Goal: Task Accomplishment & Management: Use online tool/utility

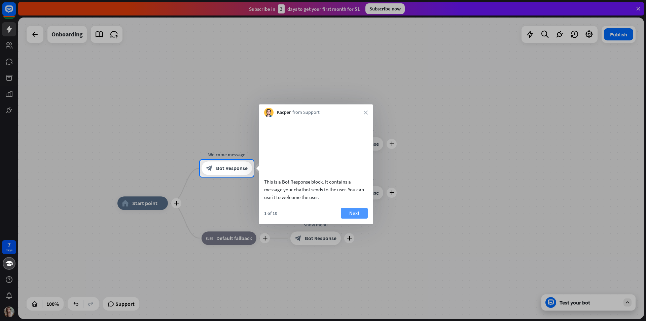
click at [349, 218] on button "Next" at bounding box center [354, 213] width 27 height 11
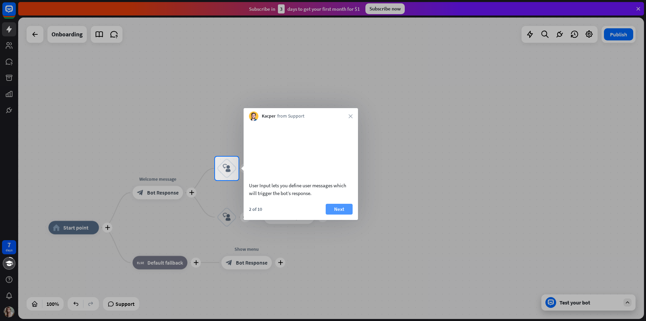
click at [349, 214] on button "Next" at bounding box center [339, 209] width 27 height 11
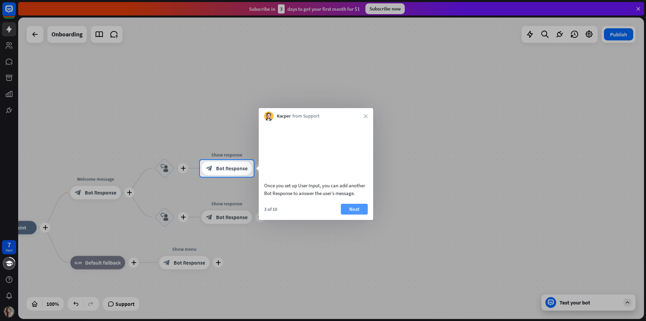
click at [350, 214] on button "Next" at bounding box center [354, 209] width 27 height 11
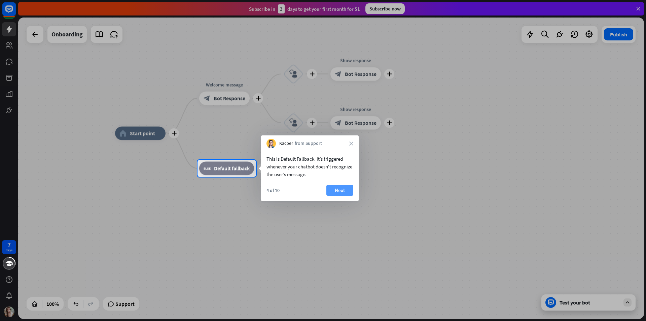
click at [342, 187] on button "Next" at bounding box center [339, 190] width 27 height 11
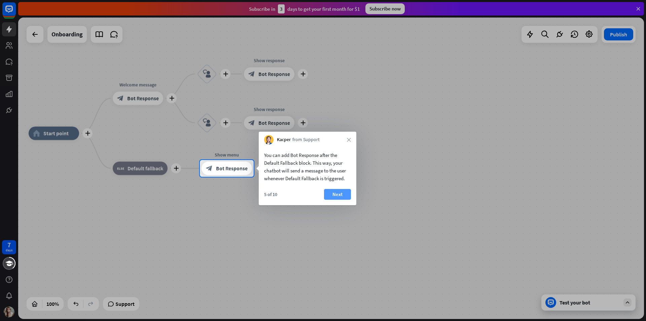
click at [333, 191] on button "Next" at bounding box center [337, 194] width 27 height 11
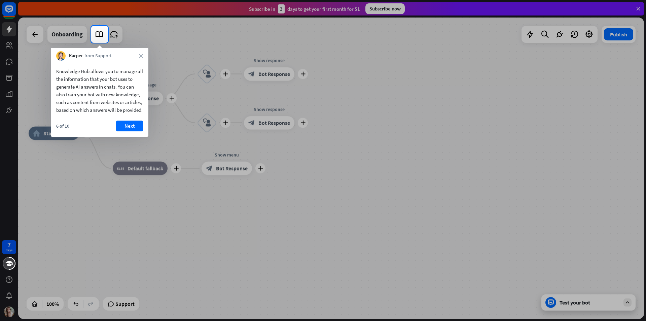
click at [131, 131] on button "Next" at bounding box center [129, 125] width 27 height 11
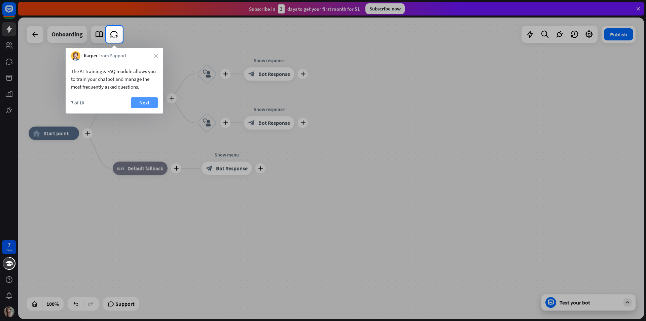
click at [144, 106] on button "Next" at bounding box center [144, 102] width 27 height 11
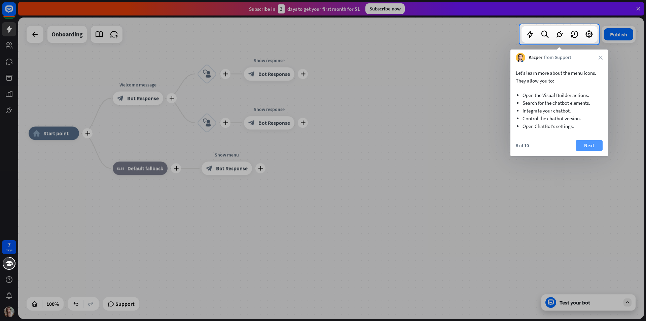
click at [592, 144] on button "Next" at bounding box center [589, 145] width 27 height 11
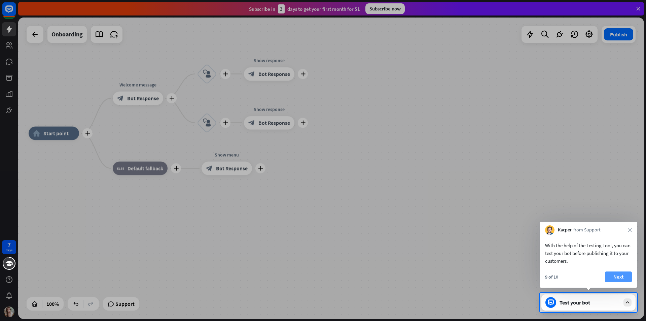
click at [619, 273] on button "Next" at bounding box center [618, 276] width 27 height 11
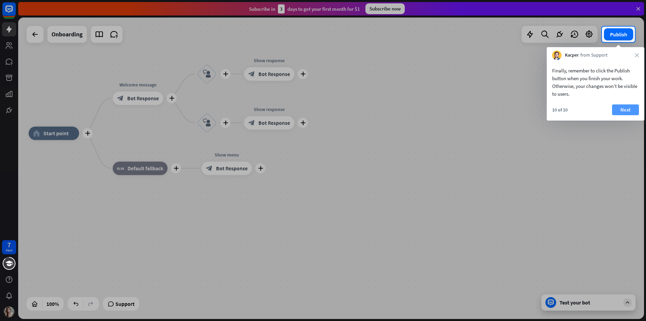
click at [622, 110] on button "Next" at bounding box center [625, 109] width 27 height 11
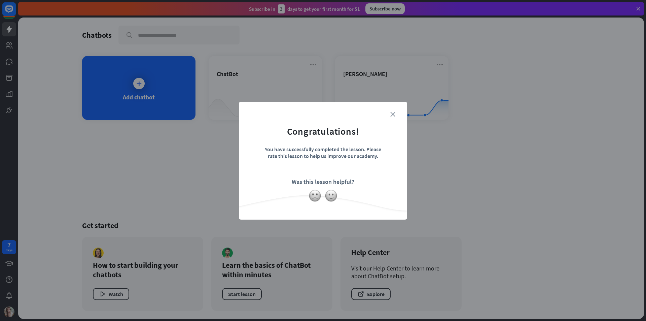
click at [394, 115] on icon "close" at bounding box center [392, 114] width 5 height 5
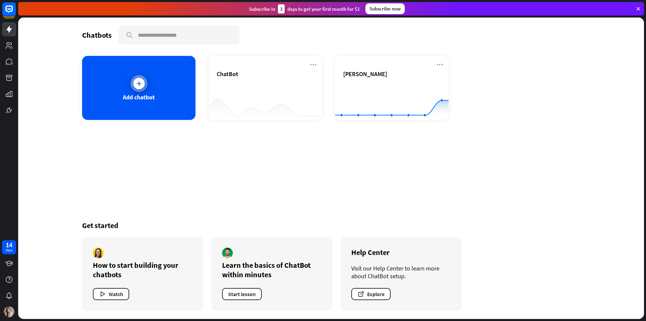
click at [153, 82] on div "Add chatbot" at bounding box center [138, 88] width 113 height 64
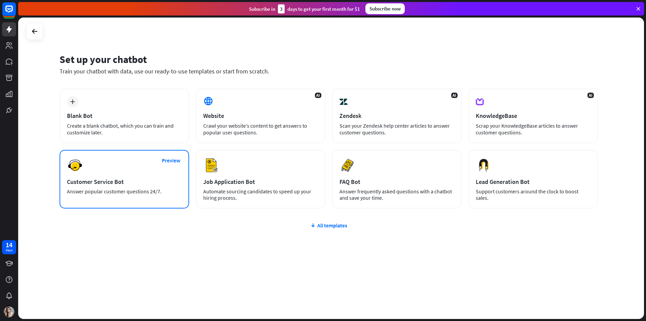
click at [180, 173] on div "Preview Customer Service Bot Answer popular customer questions 24/7." at bounding box center [125, 179] width 130 height 59
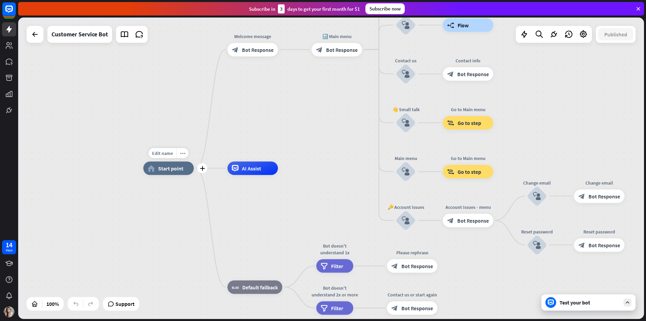
click at [185, 174] on div "home_2 Start point" at bounding box center [168, 168] width 50 height 13
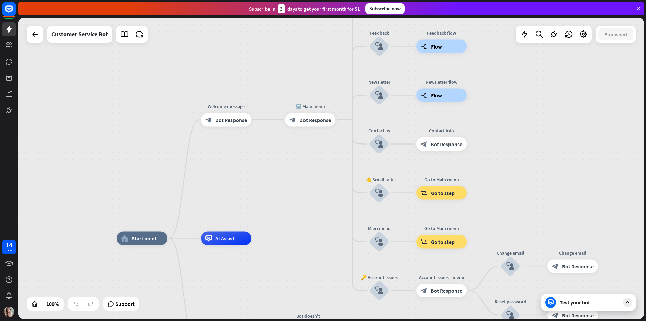
drag, startPoint x: 314, startPoint y: 117, endPoint x: 288, endPoint y: 183, distance: 70.7
click at [288, 183] on div "home_2 Start point Welcome message block_bot_response Bot Response 🔙 Main menu …" at bounding box center [331, 167] width 626 height 301
click at [304, 105] on span "Edit name" at bounding box center [304, 104] width 21 height 6
click at [282, 175] on div "**********" at bounding box center [331, 167] width 626 height 301
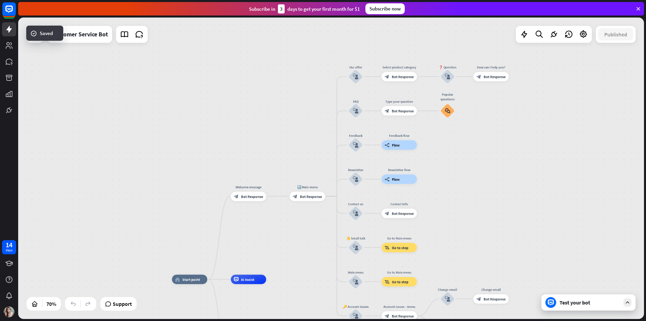
drag, startPoint x: 483, startPoint y: 123, endPoint x: 432, endPoint y: 215, distance: 104.7
click at [432, 215] on div "home_2 Start point Welcome message block_bot_response Bot Response 🔙 Main menu …" at bounding box center [331, 167] width 626 height 301
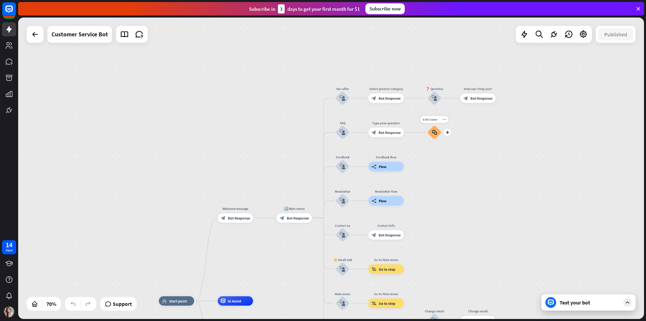
click at [435, 135] on icon "block_faq" at bounding box center [434, 132] width 5 height 5
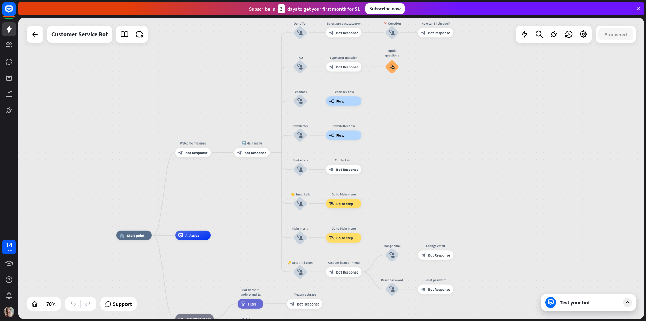
drag, startPoint x: 280, startPoint y: 186, endPoint x: 425, endPoint y: 108, distance: 165.0
click at [440, 83] on div "home_2 Start point Welcome message block_bot_response Bot Response 🔙 Main menu …" at bounding box center [331, 167] width 626 height 301
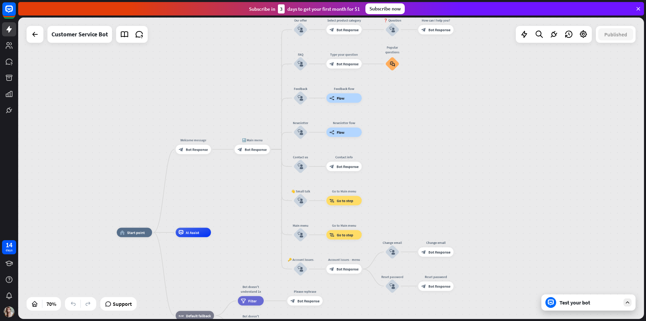
drag, startPoint x: 418, startPoint y: 156, endPoint x: 412, endPoint y: 95, distance: 61.5
click at [412, 95] on div "home_2 Start point Welcome message block_bot_response Bot Response 🔙 Main menu …" at bounding box center [331, 167] width 626 height 301
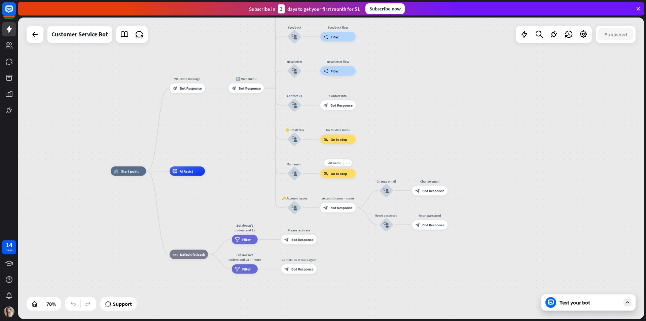
drag, startPoint x: 331, startPoint y: 177, endPoint x: 345, endPoint y: 168, distance: 16.8
click at [345, 169] on div "Edit name more_horiz block_goto Go to step" at bounding box center [337, 173] width 35 height 9
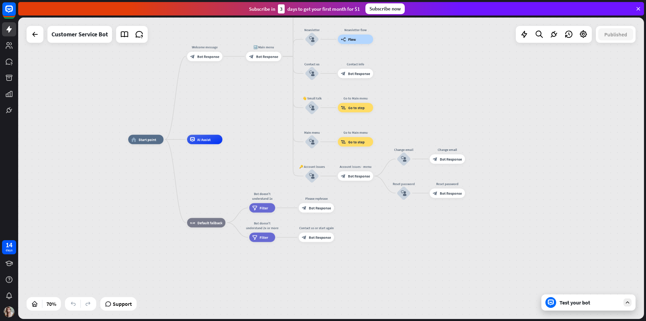
drag, startPoint x: 415, startPoint y: 148, endPoint x: 429, endPoint y: 119, distance: 32.2
click at [429, 119] on div "home_2 Start point Welcome message block_bot_response Bot Response 🔙 Main menu …" at bounding box center [331, 167] width 626 height 301
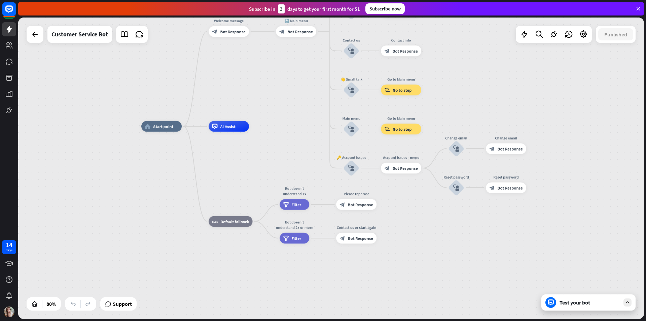
drag, startPoint x: 210, startPoint y: 163, endPoint x: 267, endPoint y: 162, distance: 56.6
click at [269, 166] on div "home_2 Start point Welcome message block_bot_response Bot Response 🔙 Main menu …" at bounding box center [391, 246] width 501 height 241
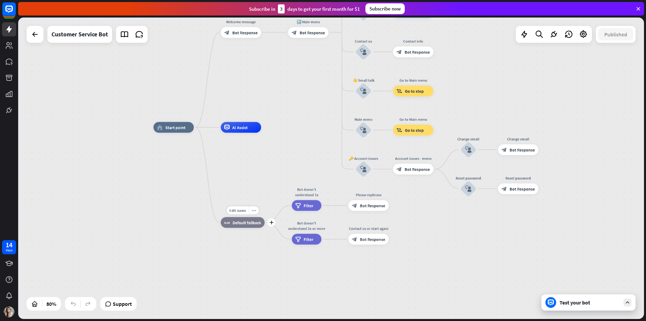
click at [240, 226] on div "block_fallback Default fallback" at bounding box center [243, 222] width 44 height 11
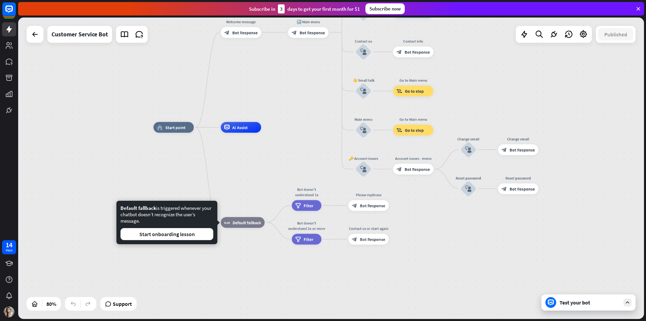
click at [292, 172] on div "home_2 Start point Welcome message block_bot_response Bot Response 🔙 Main menu …" at bounding box center [403, 247] width 501 height 241
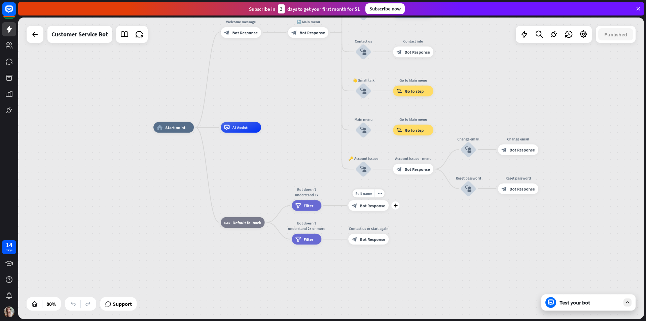
click at [362, 205] on span "Bot Response" at bounding box center [372, 205] width 25 height 5
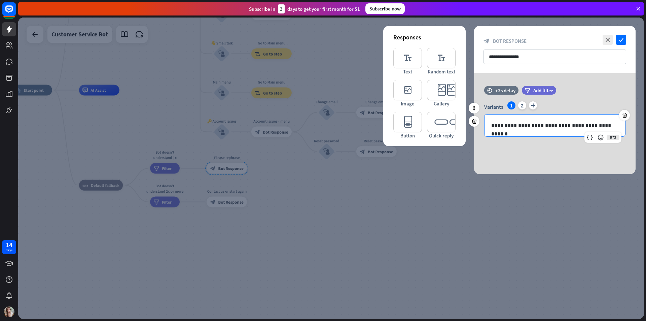
click at [537, 122] on p "**********" at bounding box center [554, 125] width 127 height 8
click at [418, 64] on icon "editor_text" at bounding box center [407, 58] width 29 height 21
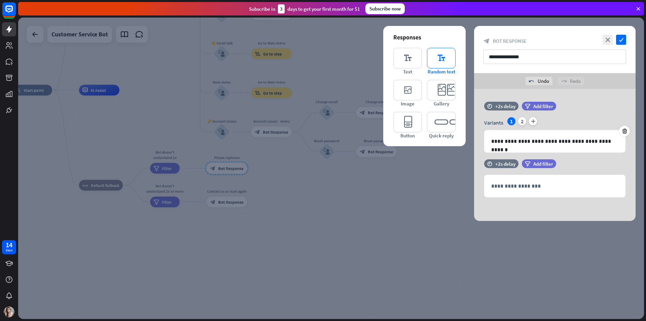
click at [436, 62] on icon "editor_text" at bounding box center [441, 58] width 29 height 21
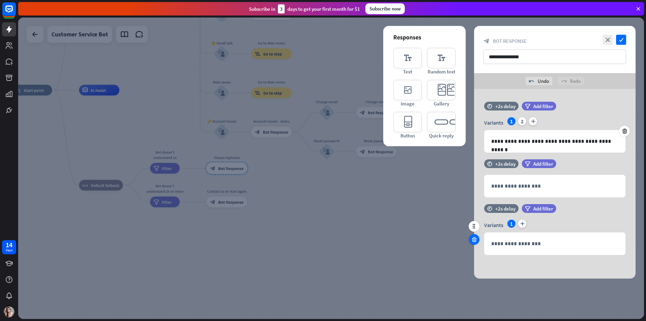
click at [476, 243] on div at bounding box center [474, 239] width 11 height 11
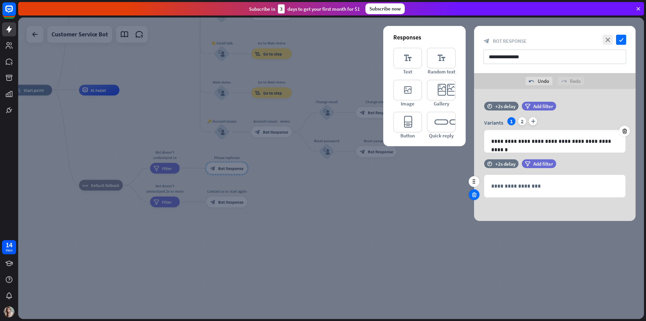
click at [472, 194] on icon at bounding box center [474, 194] width 6 height 6
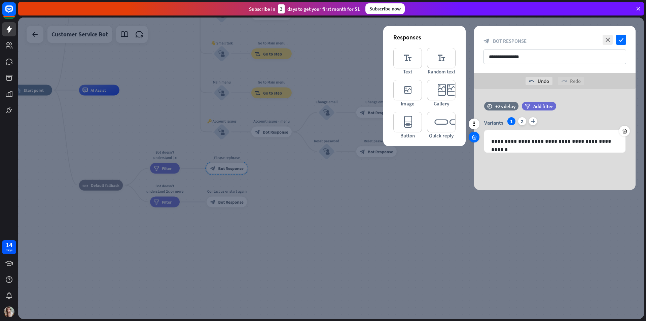
click at [475, 141] on div at bounding box center [474, 137] width 11 height 11
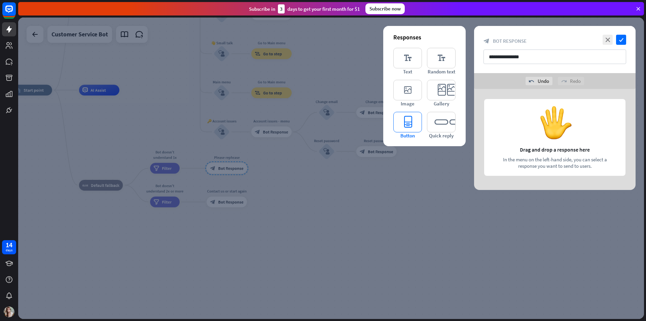
click at [401, 118] on icon "editor_button" at bounding box center [407, 122] width 29 height 21
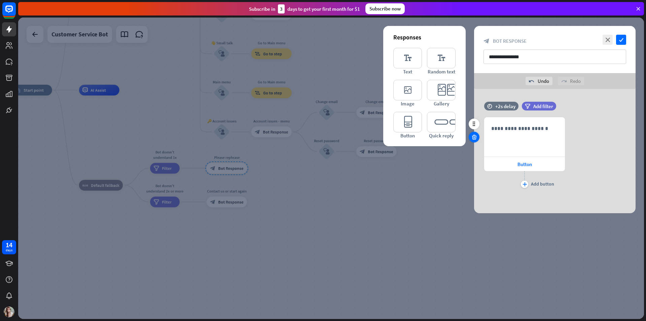
click at [473, 139] on icon at bounding box center [474, 137] width 6 height 6
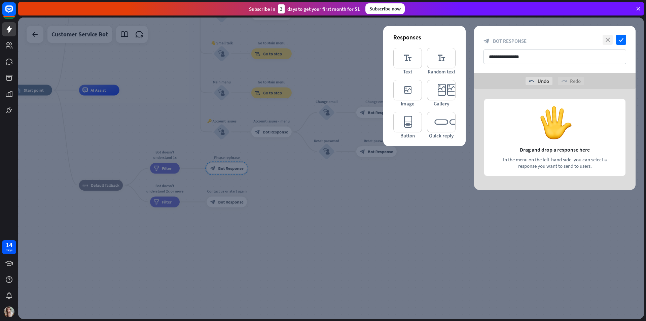
click at [610, 37] on icon "close" at bounding box center [608, 40] width 10 height 10
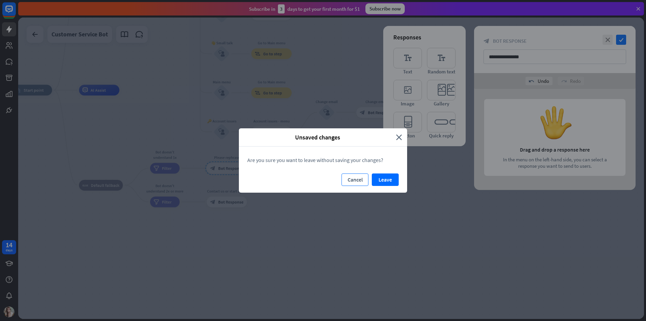
click at [359, 180] on button "Cancel" at bounding box center [355, 179] width 27 height 12
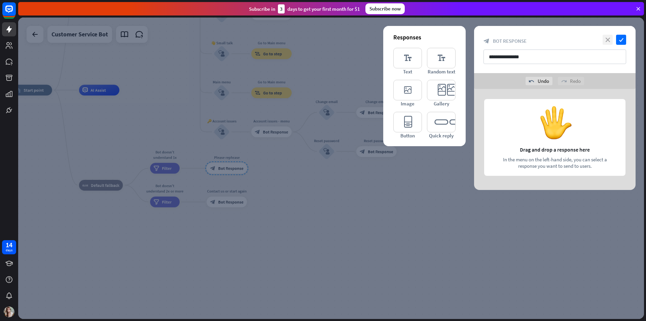
drag, startPoint x: 602, startPoint y: 42, endPoint x: 606, endPoint y: 43, distance: 4.5
click at [606, 43] on div "close check" at bounding box center [613, 40] width 25 height 10
click at [607, 47] on div "**********" at bounding box center [555, 49] width 162 height 47
click at [605, 43] on icon "close" at bounding box center [608, 40] width 10 height 10
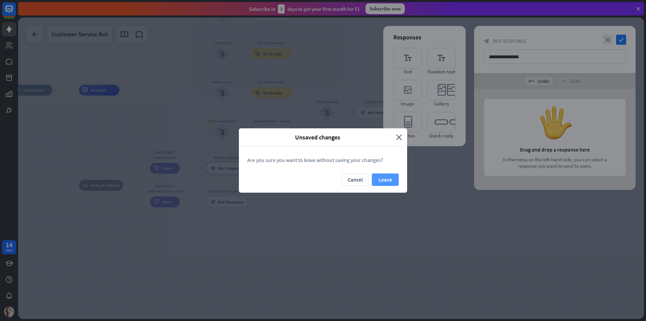
click at [390, 184] on button "Leave" at bounding box center [385, 179] width 27 height 12
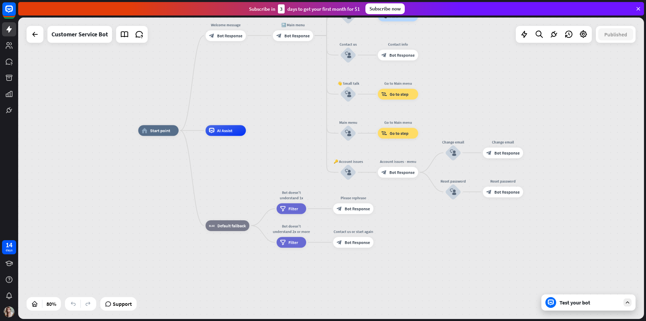
drag, startPoint x: 307, startPoint y: 183, endPoint x: 437, endPoint y: 233, distance: 139.6
click at [441, 234] on div "home_2 Start point Welcome message block_bot_response Bot Response 🔙 Main menu …" at bounding box center [388, 251] width 501 height 241
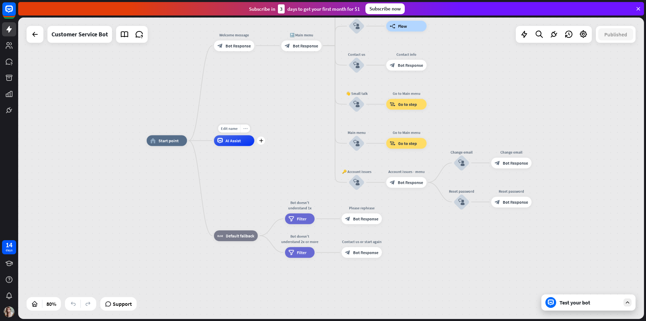
click at [250, 129] on div "more_horiz" at bounding box center [245, 129] width 10 height 8
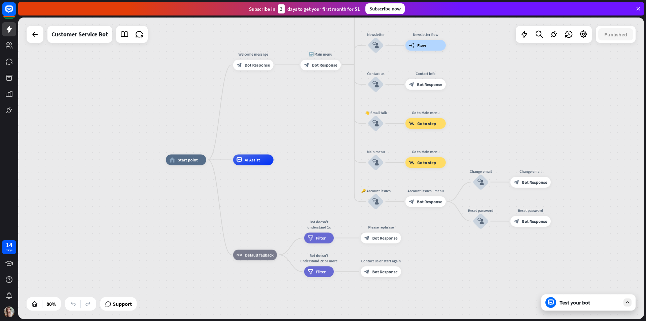
drag, startPoint x: 264, startPoint y: 108, endPoint x: 293, endPoint y: 163, distance: 61.7
click at [293, 162] on div "home_2 Start point Welcome message block_bot_response Bot Response 🔙 Main menu …" at bounding box center [331, 167] width 626 height 301
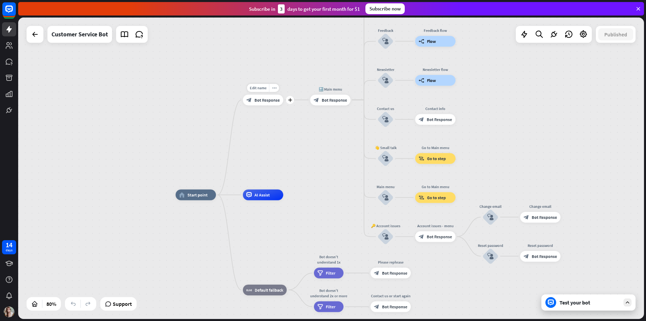
click at [275, 104] on div "block_bot_response Bot Response" at bounding box center [263, 100] width 40 height 11
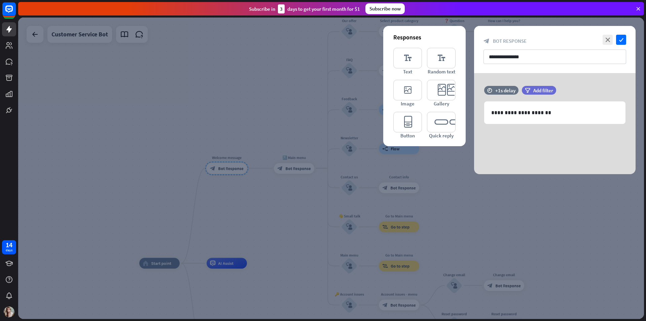
click at [258, 220] on div at bounding box center [331, 167] width 626 height 301
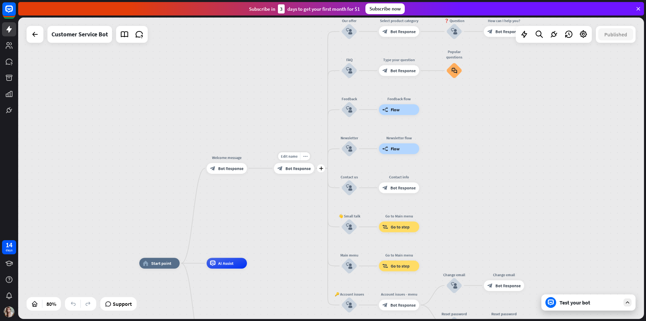
click at [287, 168] on span "Bot Response" at bounding box center [297, 168] width 25 height 5
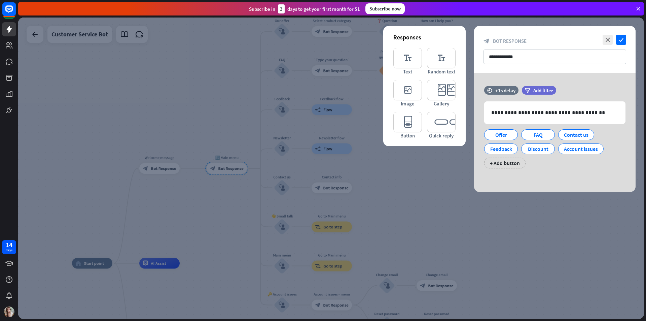
click at [229, 215] on div at bounding box center [331, 167] width 626 height 301
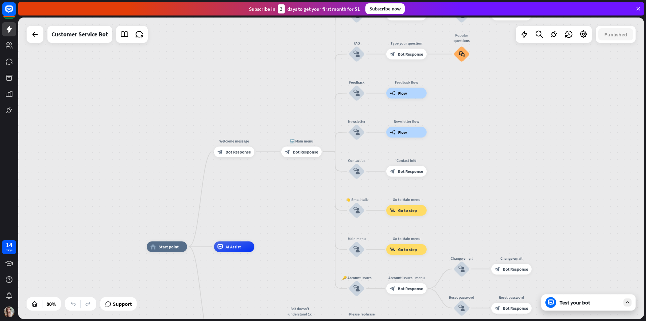
drag, startPoint x: 193, startPoint y: 218, endPoint x: 268, endPoint y: 202, distance: 76.5
click at [268, 202] on div "home_2 Start point Welcome message block_bot_response Bot Response 🔙 Main menu …" at bounding box center [331, 167] width 626 height 301
click at [241, 149] on span "Bot Response" at bounding box center [237, 151] width 25 height 5
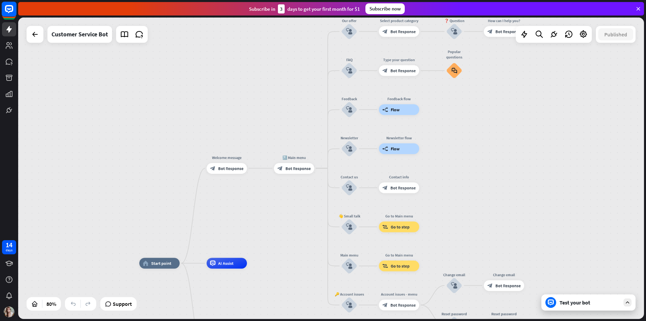
click at [15, 14] on rect at bounding box center [9, 9] width 15 height 15
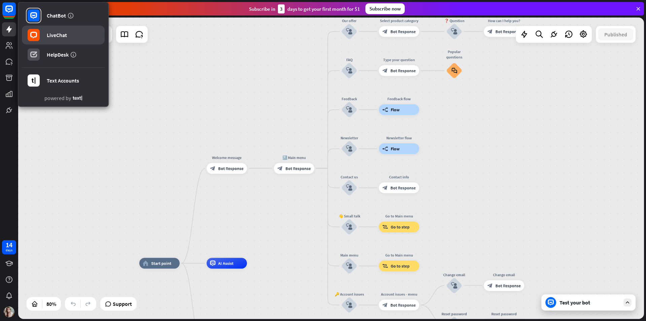
click at [66, 34] on div "LiveChat" at bounding box center [57, 35] width 20 height 7
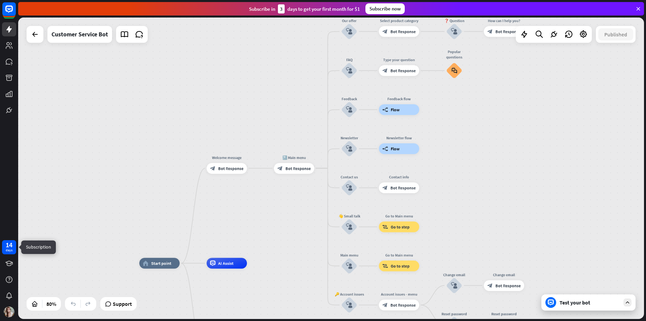
click at [7, 252] on div "days" at bounding box center [9, 250] width 7 height 5
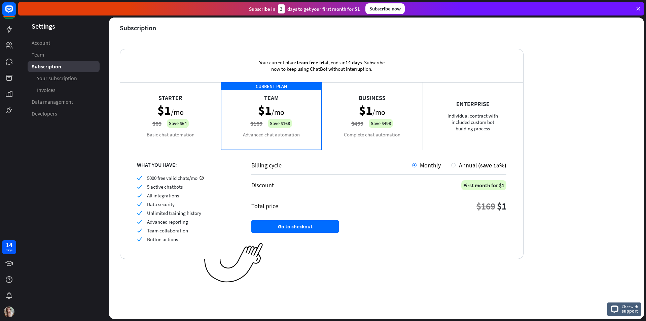
click at [340, 115] on div "Business $1 /mo $499 Save $498 Complete chat automation" at bounding box center [372, 115] width 101 height 67
